Goal: Complete application form

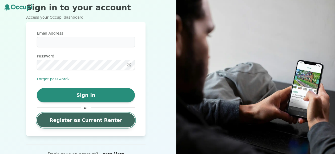
click at [102, 123] on link "Register as Current Renter" at bounding box center [86, 120] width 98 height 14
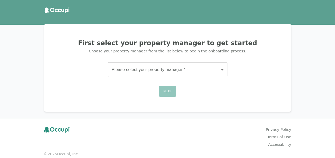
click at [301, 147] on footer "Privacy Policy Terms of Use Accessibility © 2025 Occupi, Inc." at bounding box center [167, 141] width 335 height 47
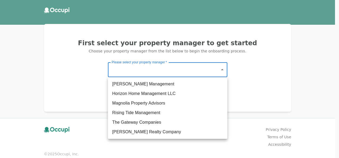
click at [224, 71] on body "First select your property manager to get started Choose your property manager …" at bounding box center [169, 79] width 339 height 158
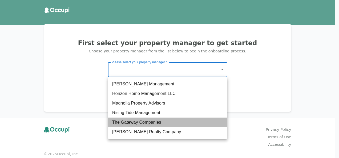
click at [194, 123] on li "The Gateway Companies" at bounding box center [167, 123] width 119 height 10
type input "**********"
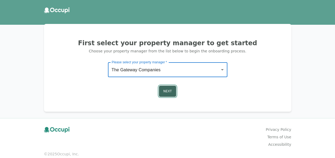
click at [172, 93] on button "Next" at bounding box center [168, 91] width 18 height 11
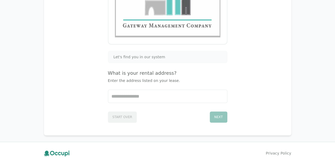
scroll to position [88, 0]
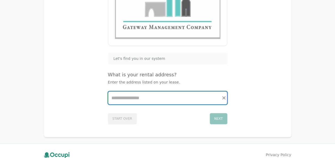
click at [186, 98] on input "Start typing..." at bounding box center [167, 98] width 119 height 13
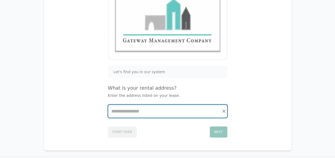
scroll to position [87, 0]
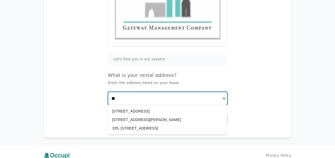
type input "*"
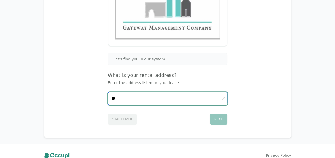
type input "*"
click at [183, 93] on input "Start typing..." at bounding box center [167, 98] width 119 height 13
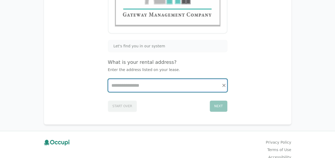
scroll to position [101, 0]
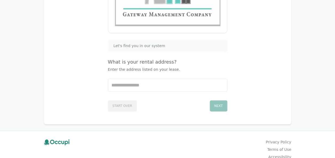
click at [122, 105] on div "Start Over Next" at bounding box center [167, 104] width 119 height 13
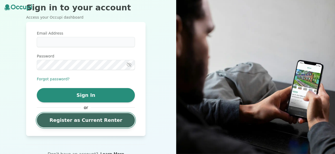
click at [121, 122] on link "Register as Current Renter" at bounding box center [86, 120] width 98 height 14
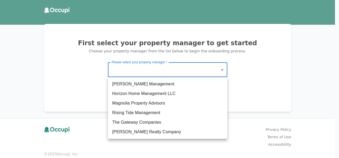
click at [201, 64] on body "First select your property manager to get started Choose your property manager …" at bounding box center [169, 79] width 339 height 158
